Goal: Find specific page/section: Find specific page/section

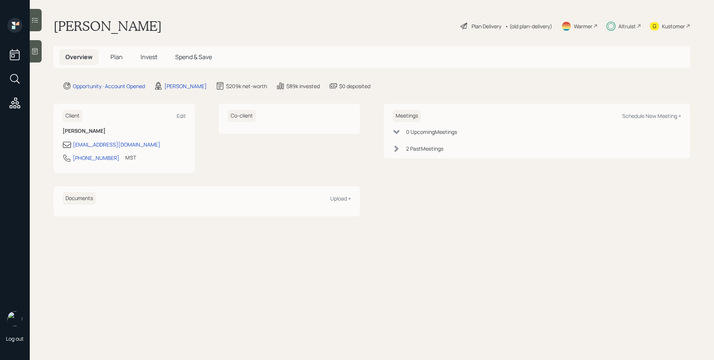
click at [622, 27] on div "Altruist" at bounding box center [627, 26] width 17 height 8
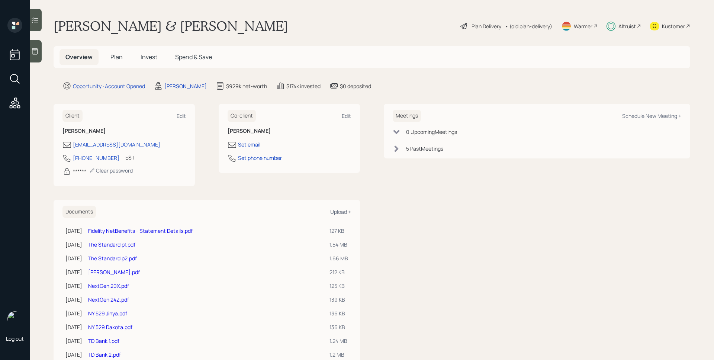
click at [619, 26] on div "Altruist" at bounding box center [627, 26] width 17 height 8
